Goal: Information Seeking & Learning: Learn about a topic

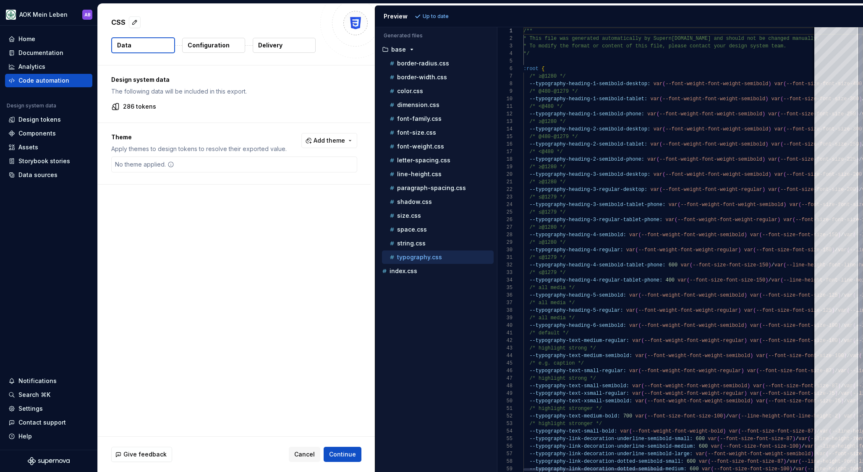
scroll to position [68, 0]
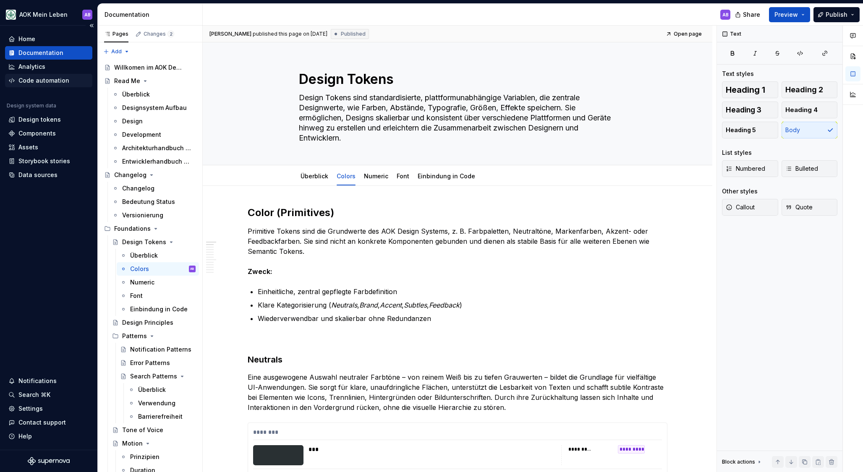
click at [38, 80] on div "Code automation" at bounding box center [43, 80] width 51 height 8
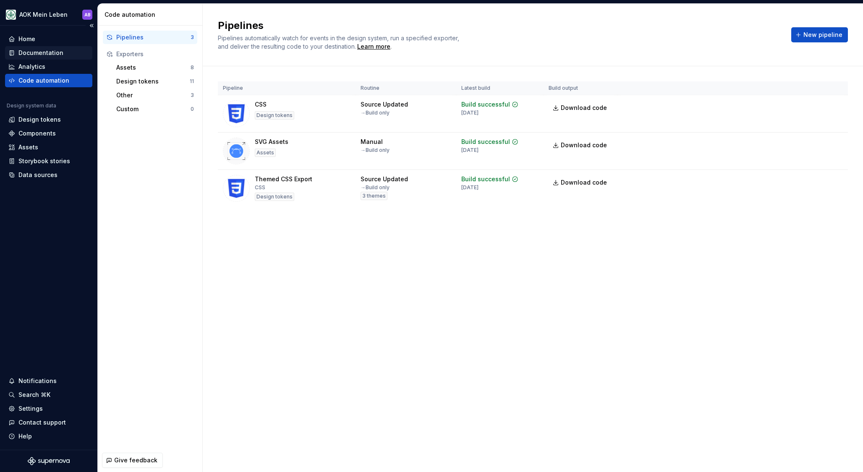
click at [31, 52] on div "Documentation" at bounding box center [40, 53] width 45 height 8
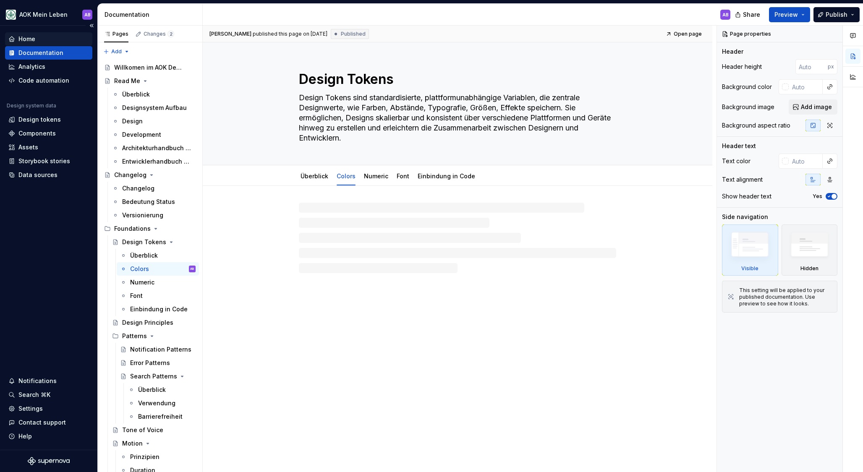
type textarea "*"
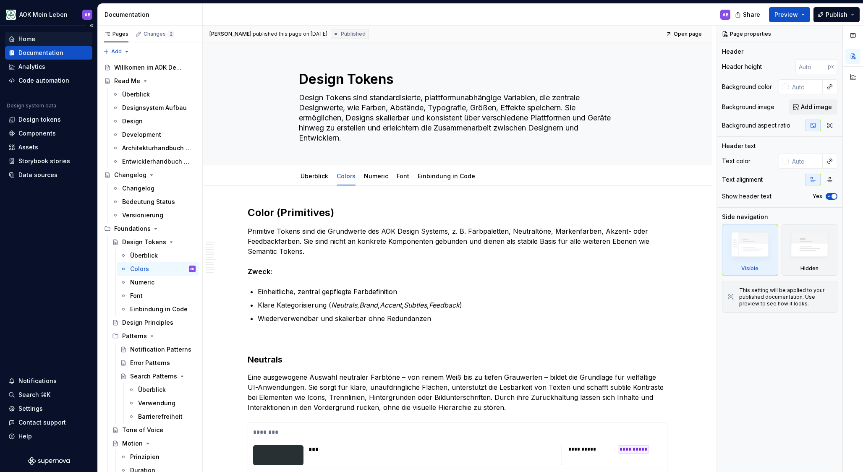
click at [53, 36] on div "Home" at bounding box center [48, 39] width 81 height 8
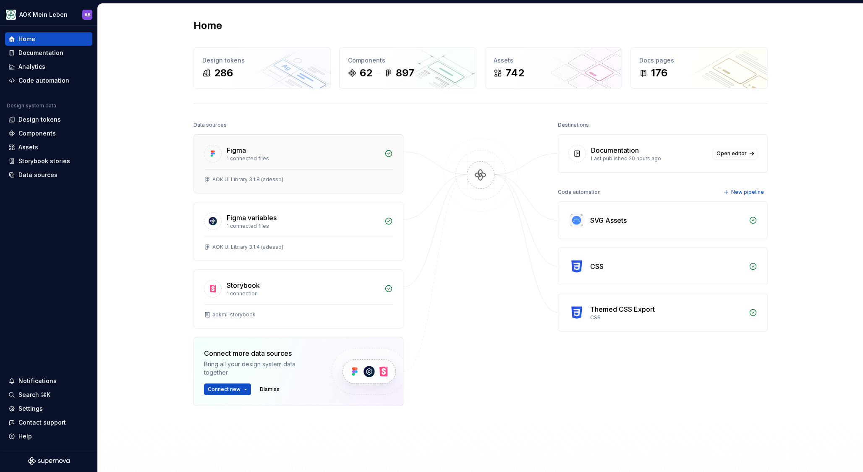
click at [338, 158] on div "1 connected files" at bounding box center [303, 158] width 153 height 7
